Goal: Navigation & Orientation: Understand site structure

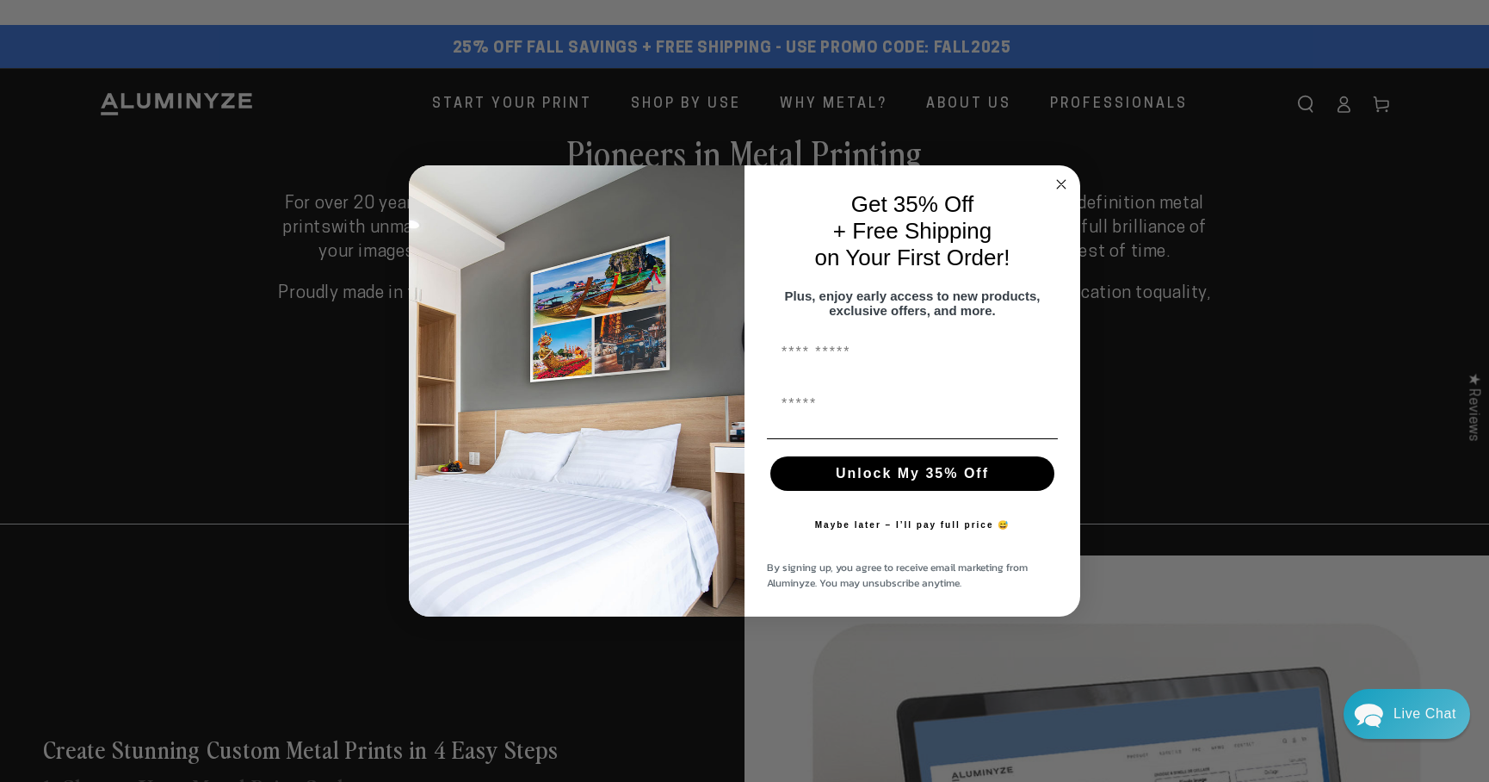
click at [1045, 182] on div "Get 35% Off + Free Shipping on Your First Order!" at bounding box center [912, 230] width 301 height 97
click at [1054, 176] on circle "Close dialog" at bounding box center [1062, 185] width 20 height 20
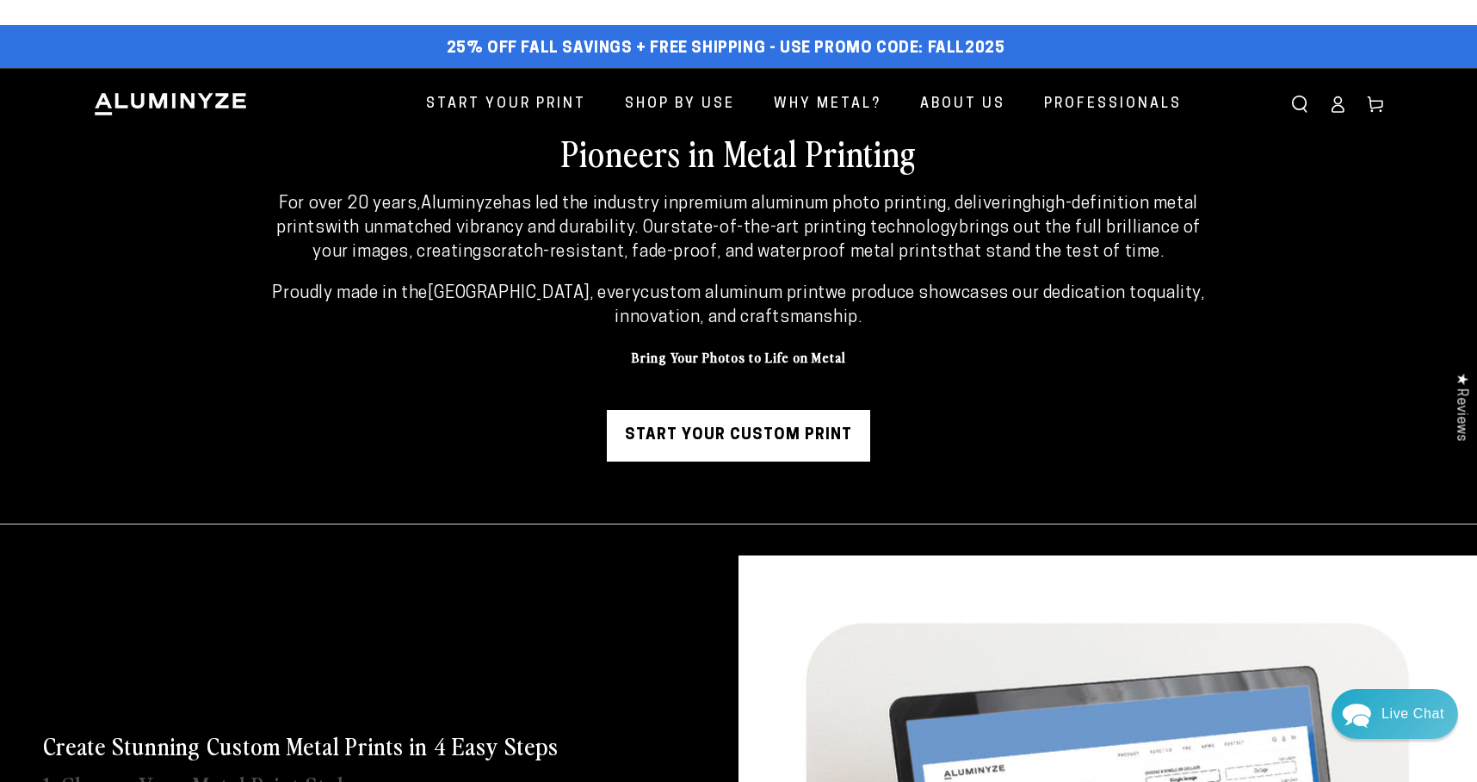
click at [247, 94] on img at bounding box center [170, 104] width 155 height 26
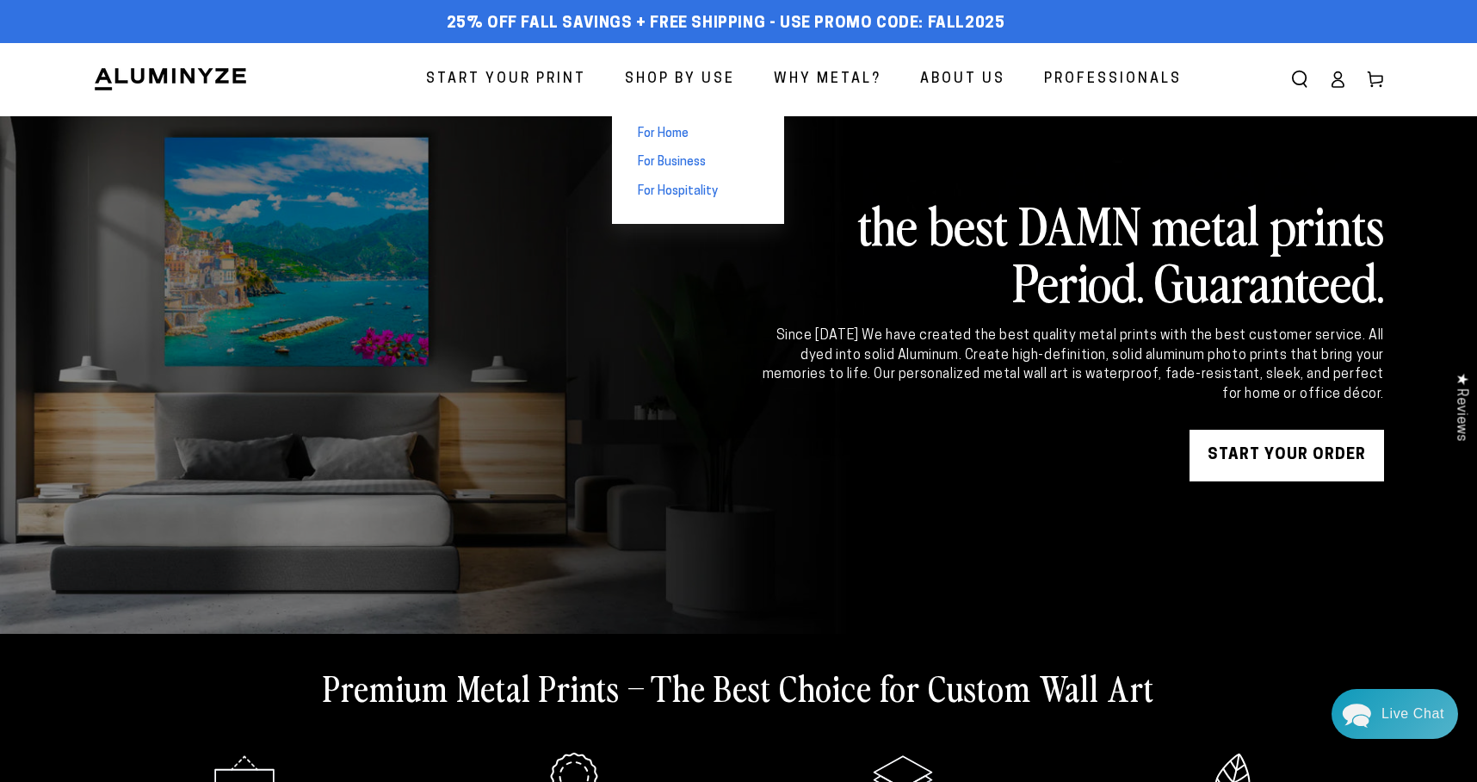
click at [657, 136] on span "For Home" at bounding box center [663, 134] width 51 height 17
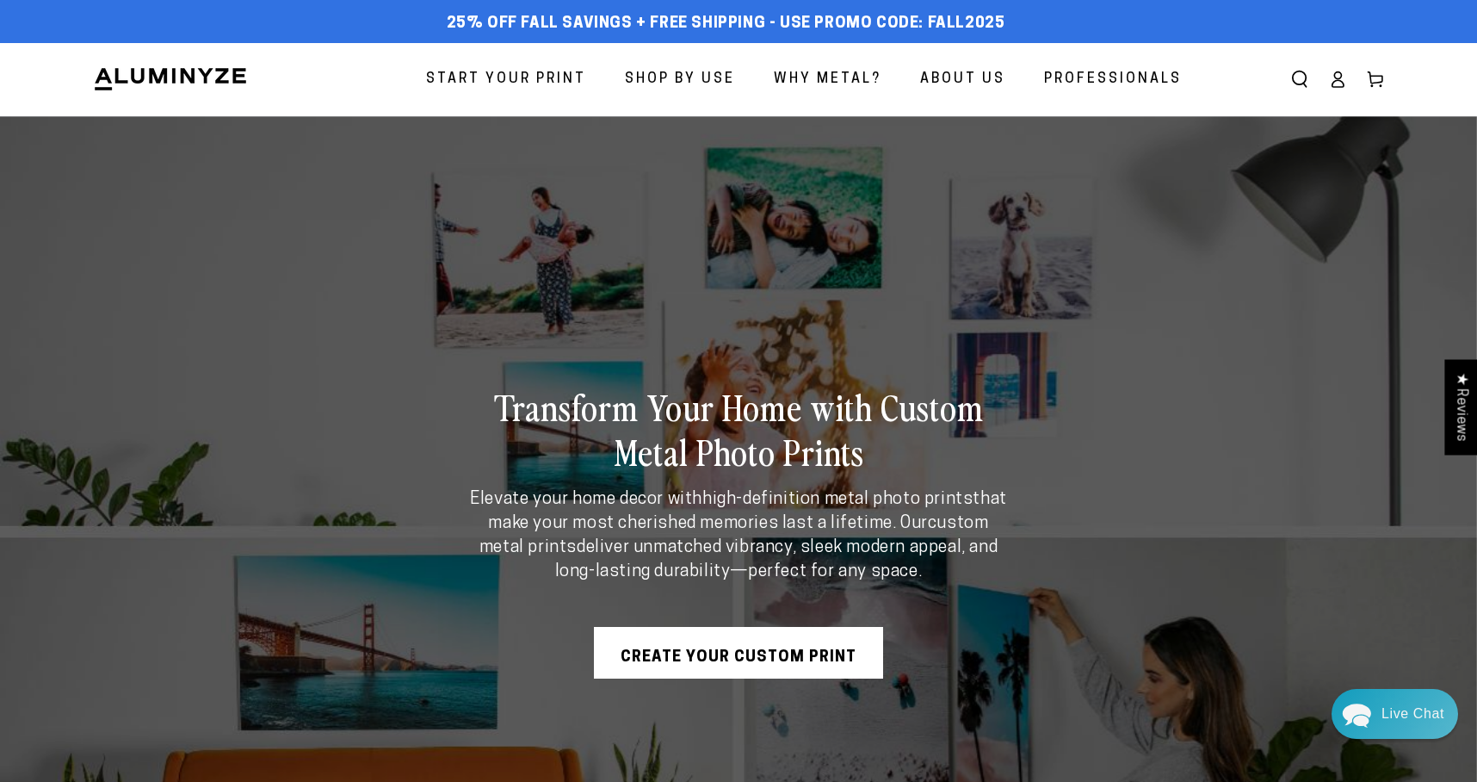
click at [974, 86] on span "About Us" at bounding box center [962, 79] width 85 height 25
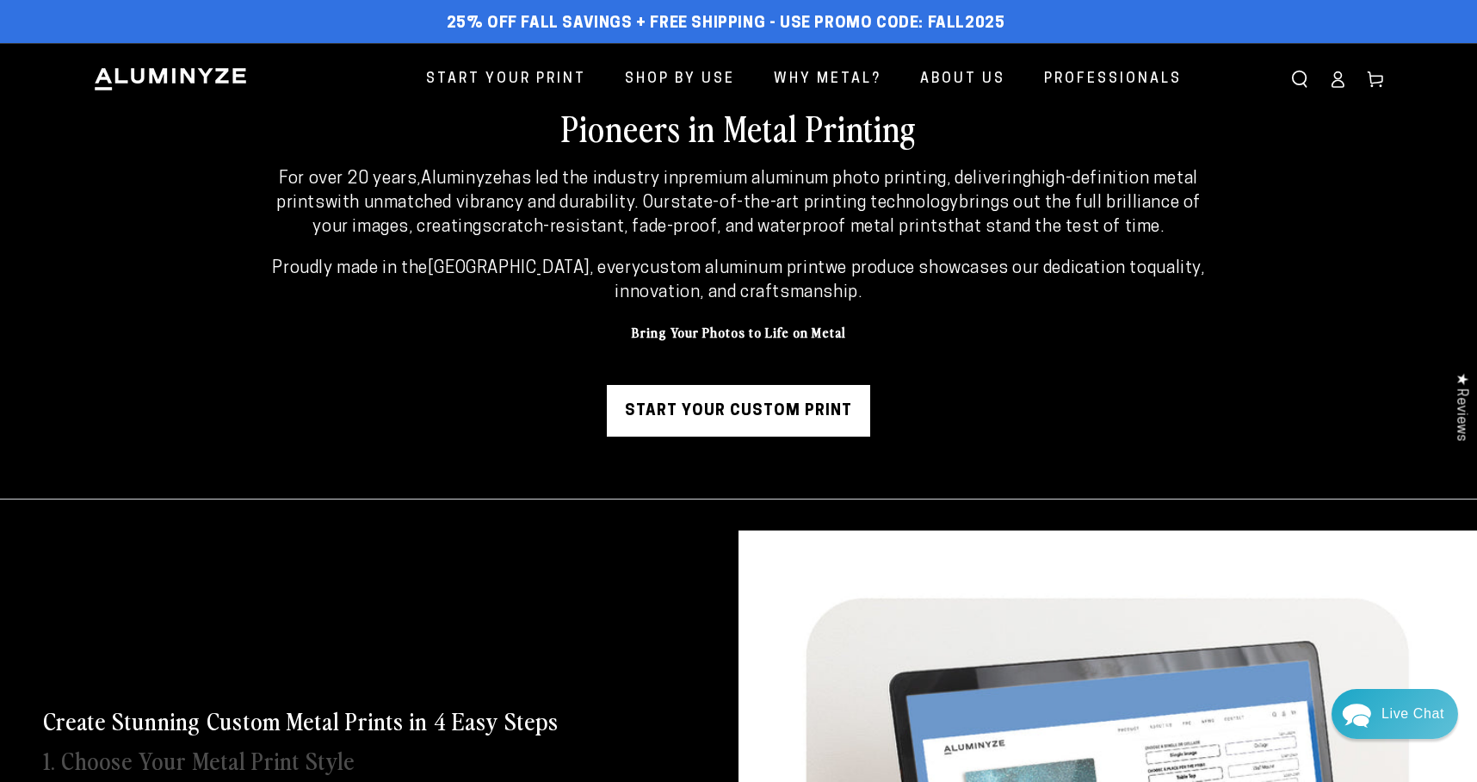
click at [154, 83] on img at bounding box center [170, 79] width 155 height 26
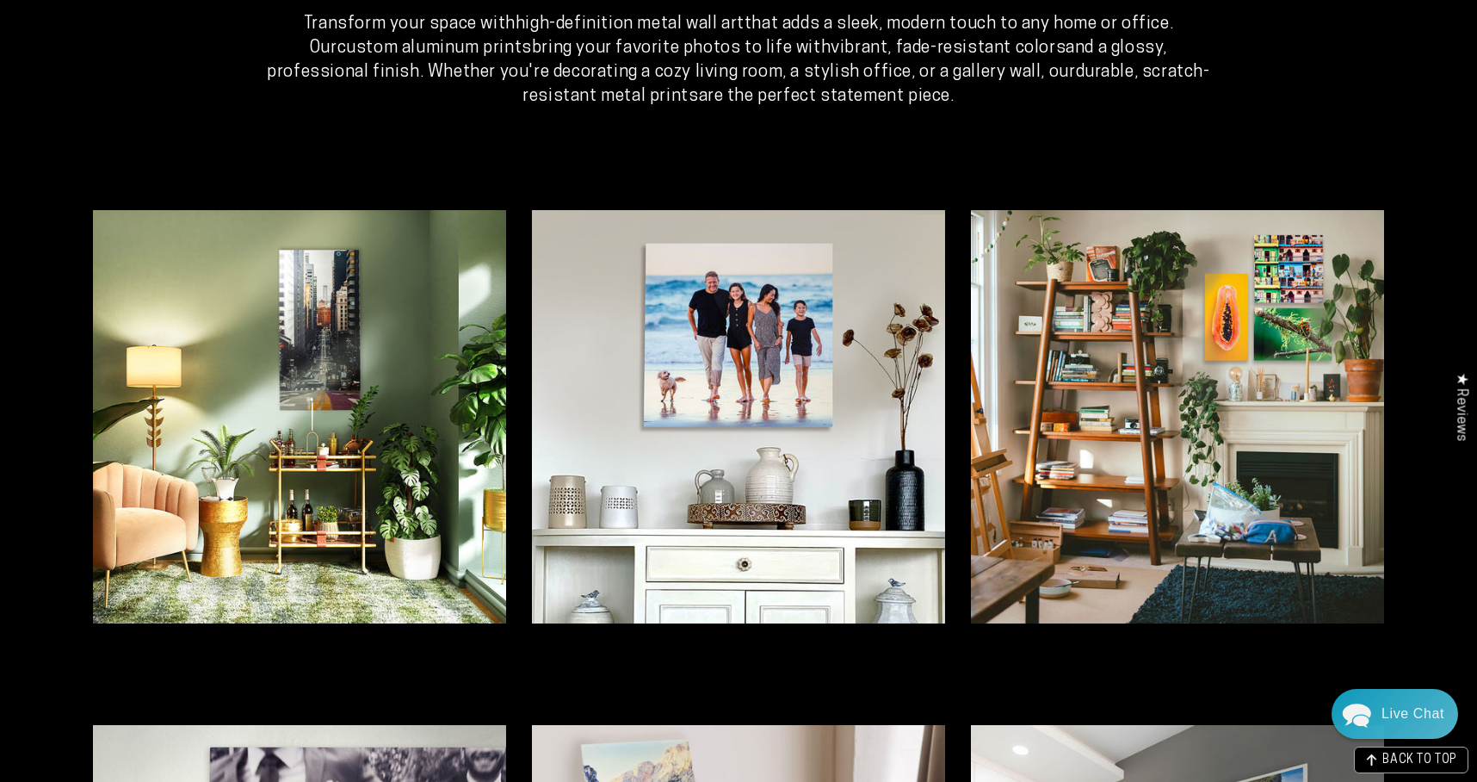
scroll to position [3244, 0]
